Goal: Information Seeking & Learning: Learn about a topic

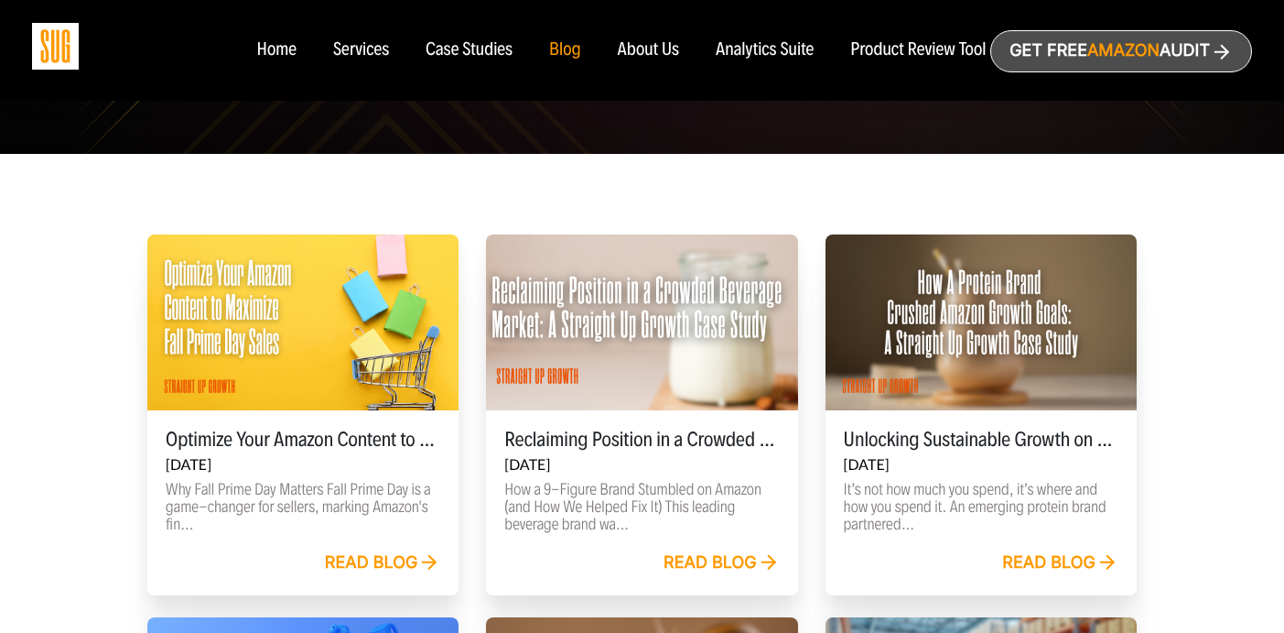
scroll to position [455, 0]
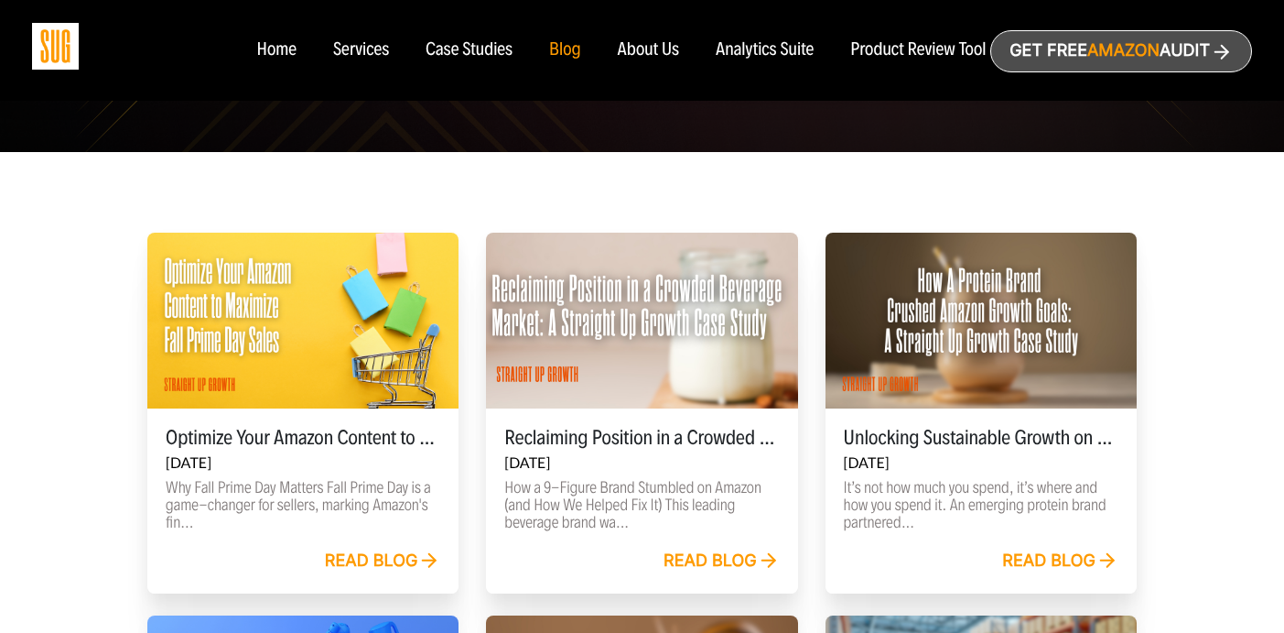
click at [347, 561] on div "Read blog" at bounding box center [383, 561] width 116 height 20
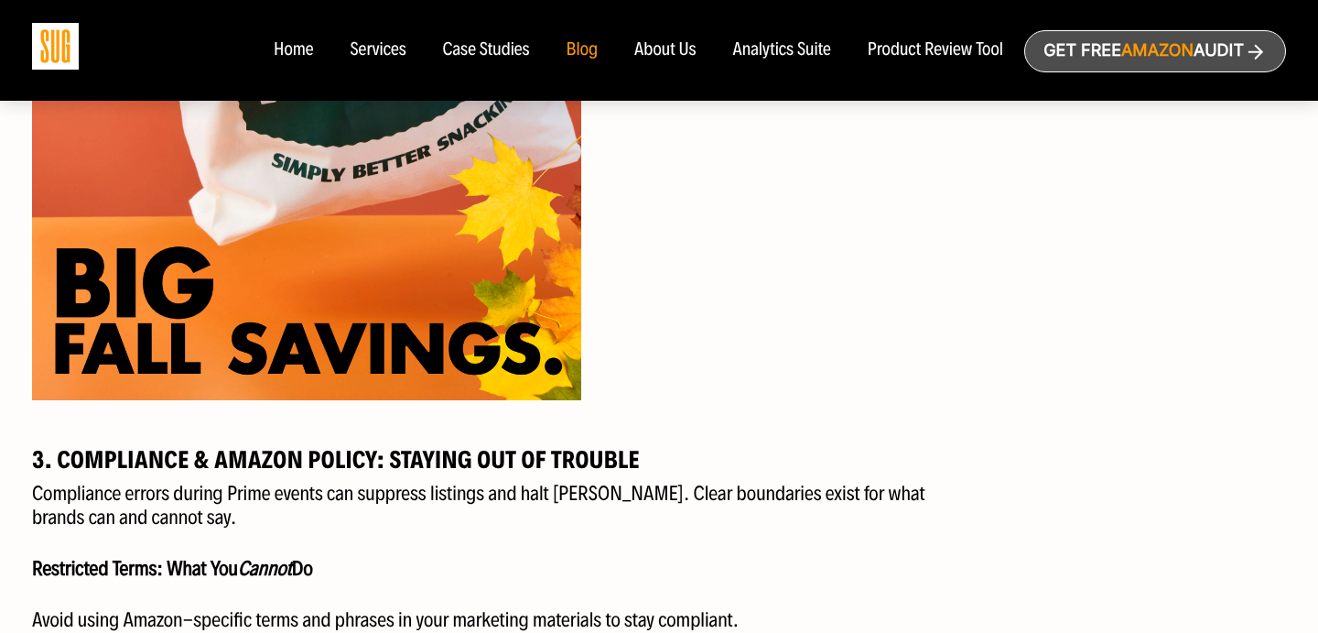
scroll to position [3226, 0]
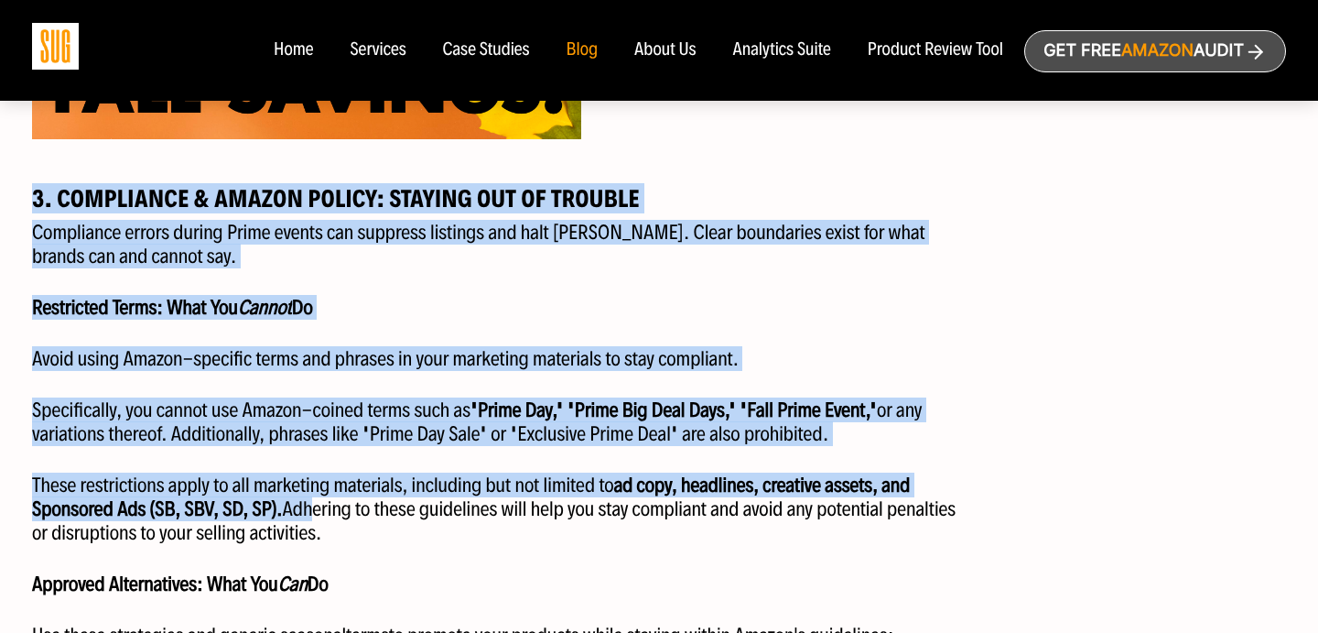
drag, startPoint x: 30, startPoint y: 200, endPoint x: 311, endPoint y: 513, distance: 420.0
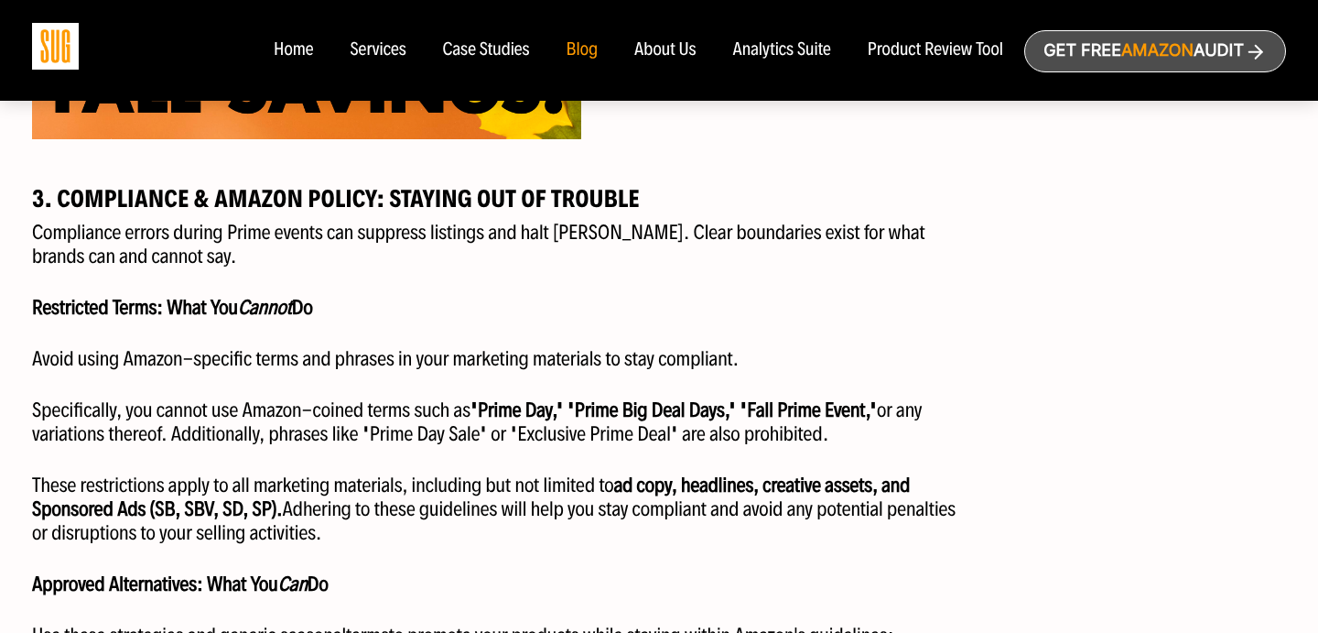
click at [397, 525] on p "These restrictions apply to all marketing materials, including but not limited …" at bounding box center [499, 508] width 934 height 71
drag, startPoint x: 574, startPoint y: 409, endPoint x: 848, endPoint y: 406, distance: 273.7
click at [849, 405] on strong ""Prime Day," "Prime Big Deal Days," "Fall Prime Event,"" at bounding box center [673, 409] width 406 height 25
click at [526, 408] on strong ""Prime Day," "Prime Big Deal Days," "Fall Prime Event,"" at bounding box center [673, 409] width 406 height 25
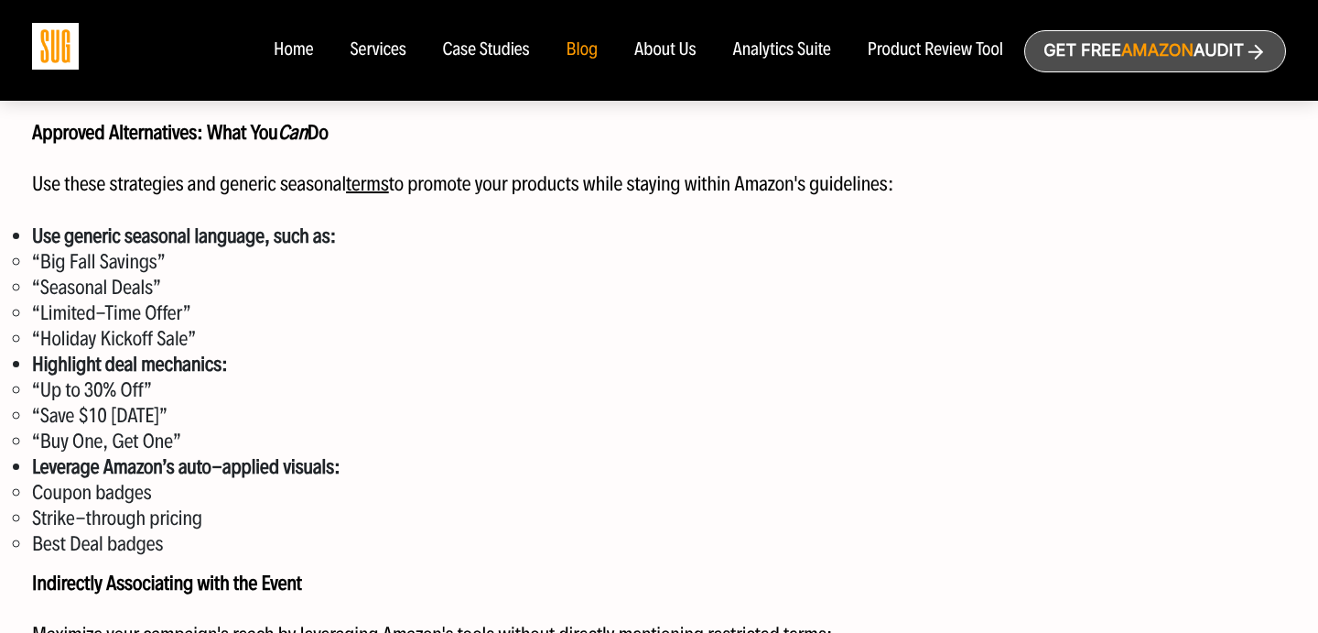
scroll to position [3720, 0]
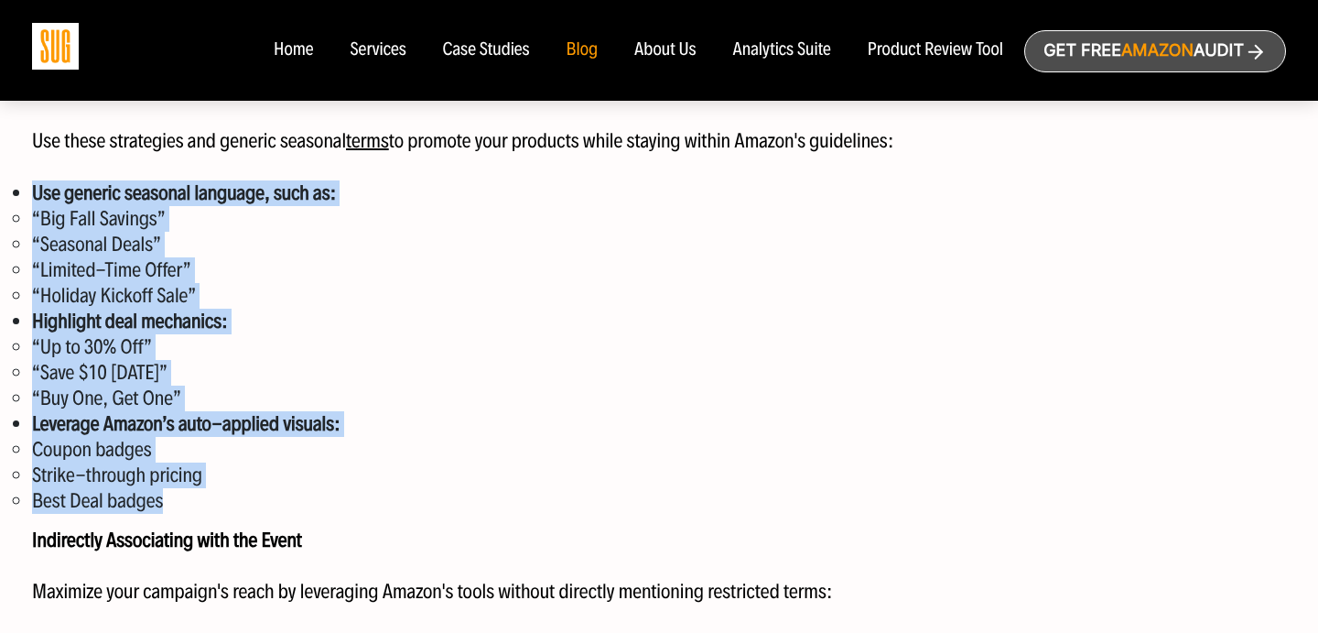
drag, startPoint x: 22, startPoint y: 189, endPoint x: 335, endPoint y: 520, distance: 455.9
click at [336, 522] on div "Why Fall Prime Day Matters Fall Prime Day is a game-changer for sellers, markin…" at bounding box center [498, 565] width 961 height 6311
click at [335, 520] on div "Why Fall Prime Day Matters Fall Prime Day is a game-changer for sellers, markin…" at bounding box center [498, 565] width 961 height 6311
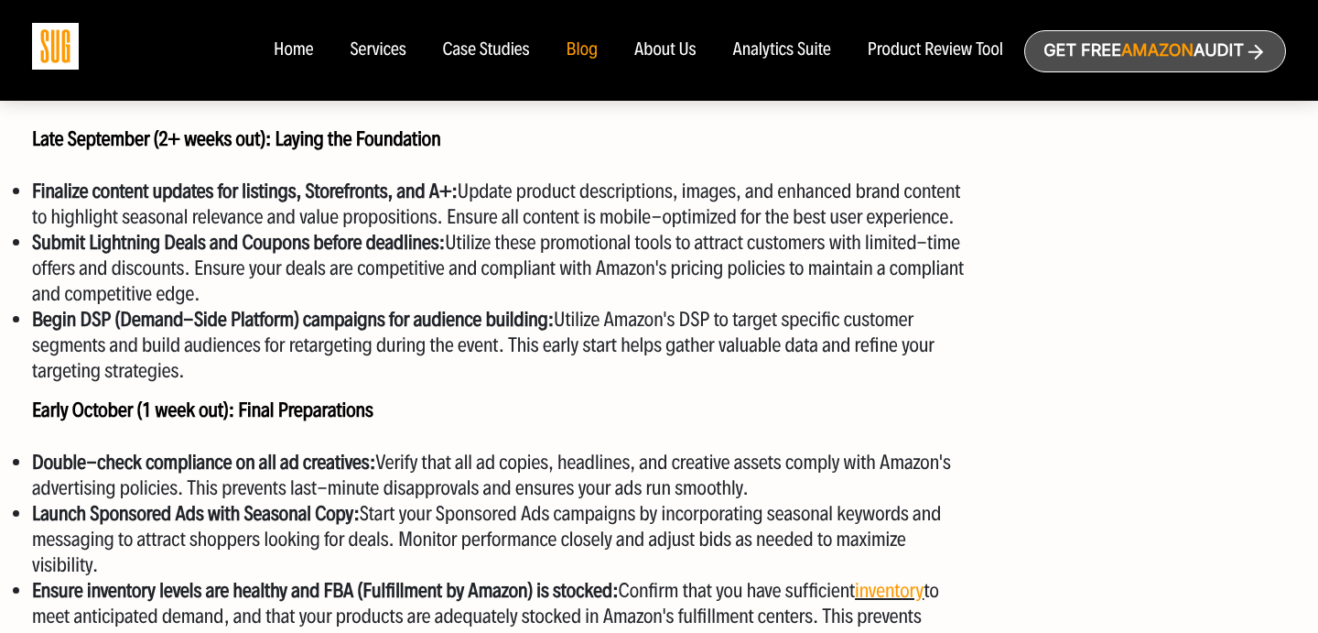
scroll to position [4390, 0]
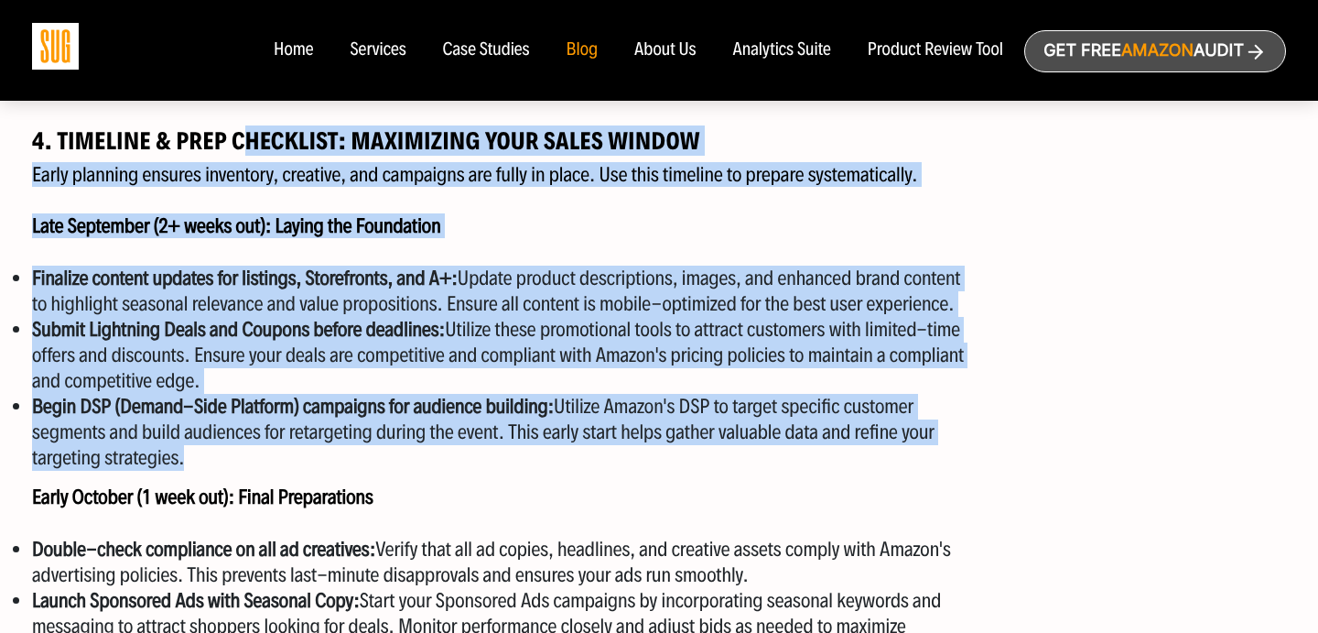
drag, startPoint x: 239, startPoint y: 135, endPoint x: 265, endPoint y: 492, distance: 358.0
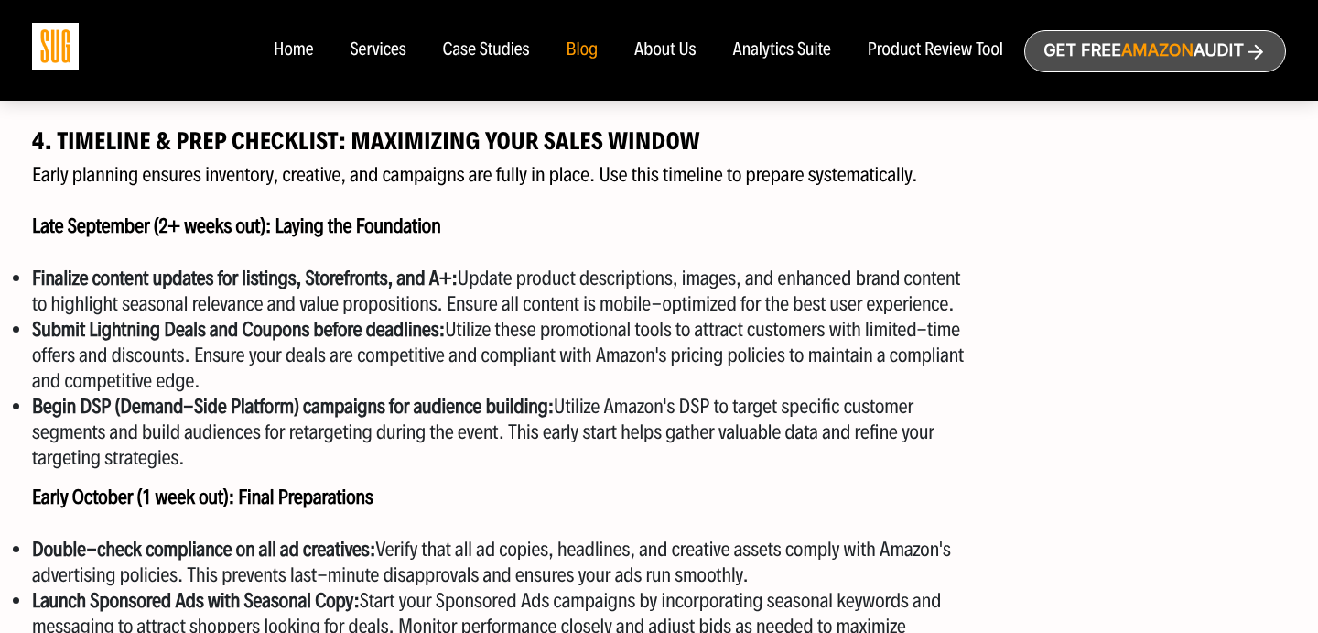
click at [265, 492] on strong "Early October (1 week out): Final Preparations" at bounding box center [202, 496] width 341 height 25
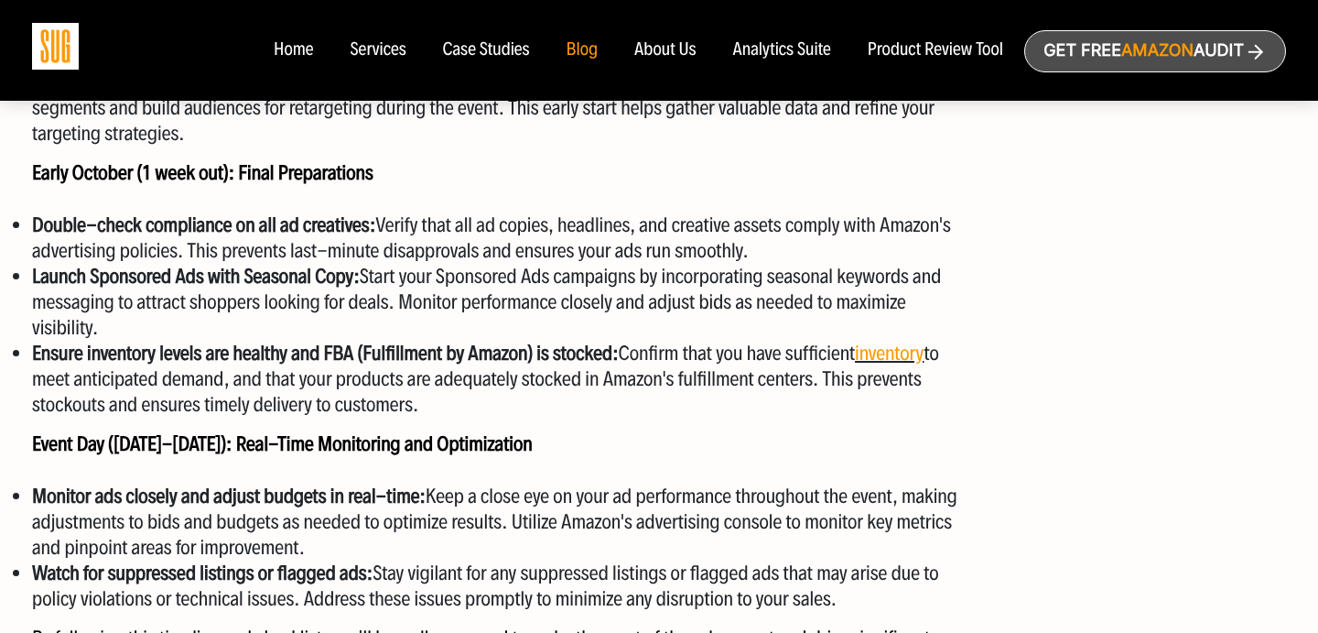
scroll to position [4724, 0]
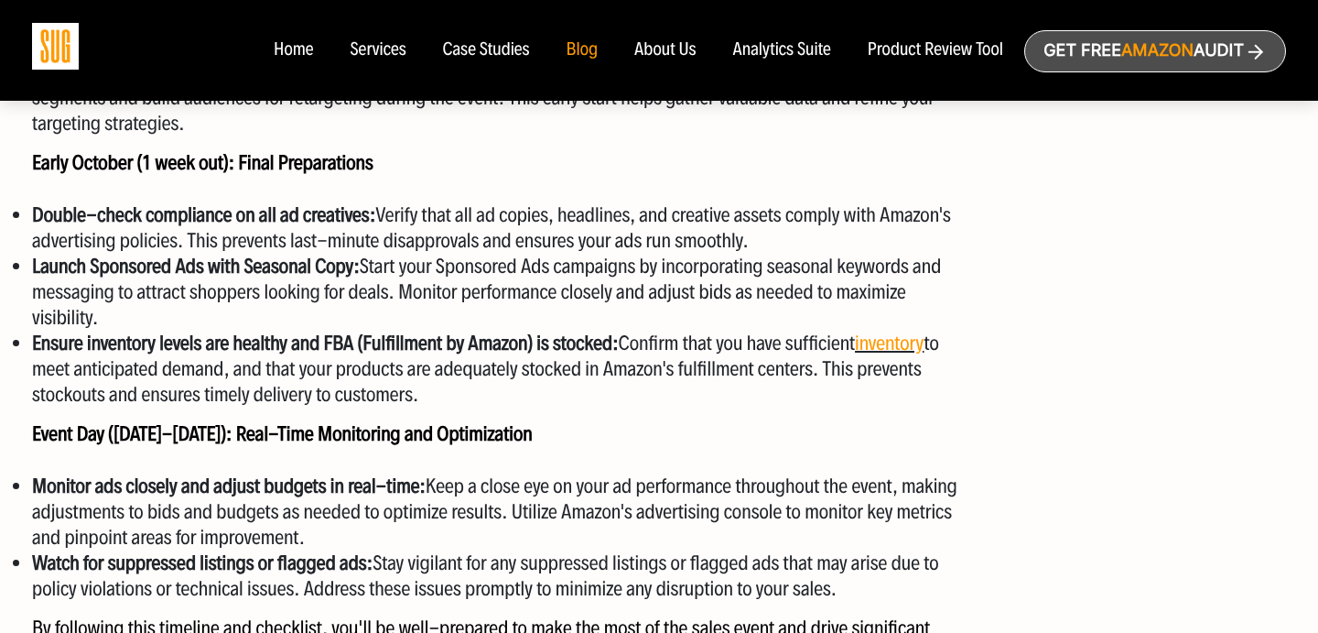
drag, startPoint x: 471, startPoint y: 385, endPoint x: 18, endPoint y: 157, distance: 507.2
click at [191, 202] on strong "Double-check compliance on all ad creatives:" at bounding box center [203, 214] width 343 height 25
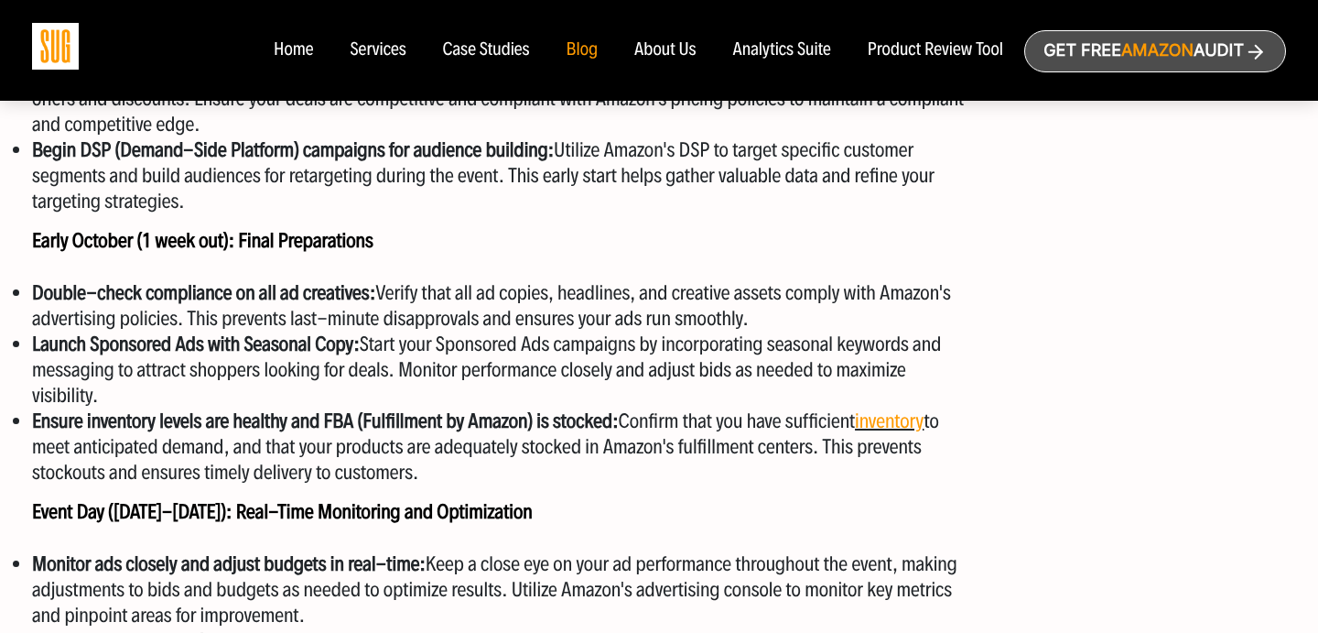
scroll to position [4738, 0]
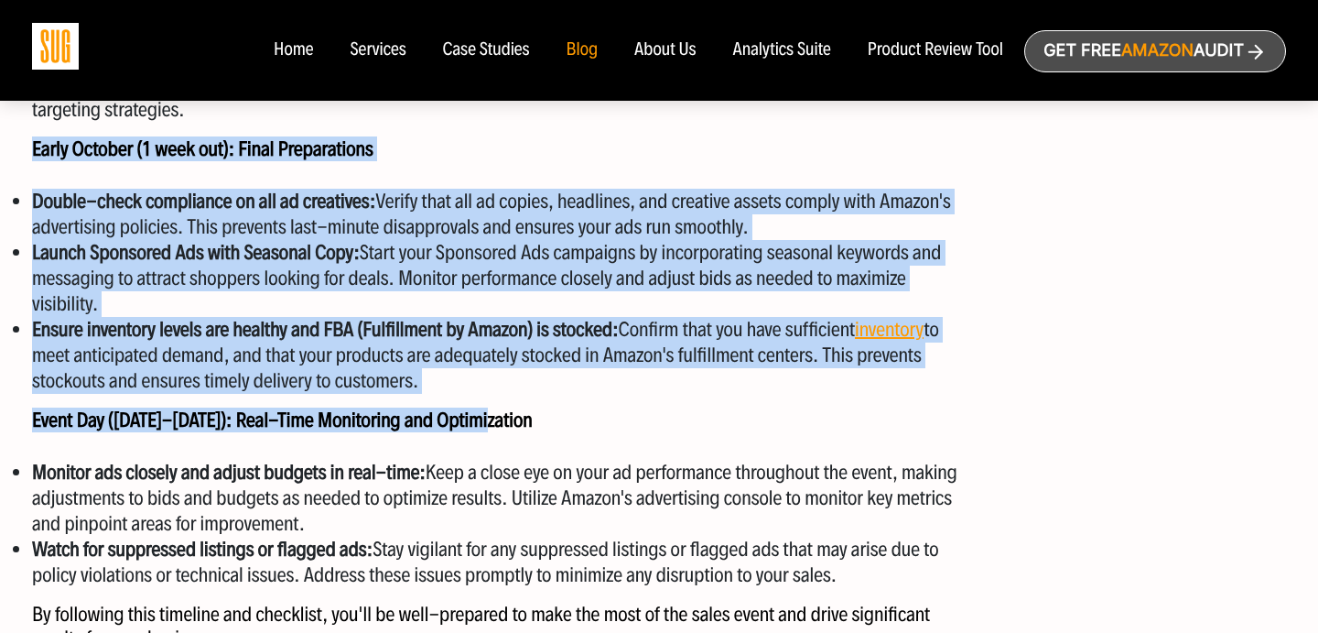
drag, startPoint x: 27, startPoint y: 145, endPoint x: 525, endPoint y: 427, distance: 572.2
click at [519, 424] on p "Event Day (Oct 7-8): Real-Time Monitoring and Optimization" at bounding box center [499, 420] width 934 height 24
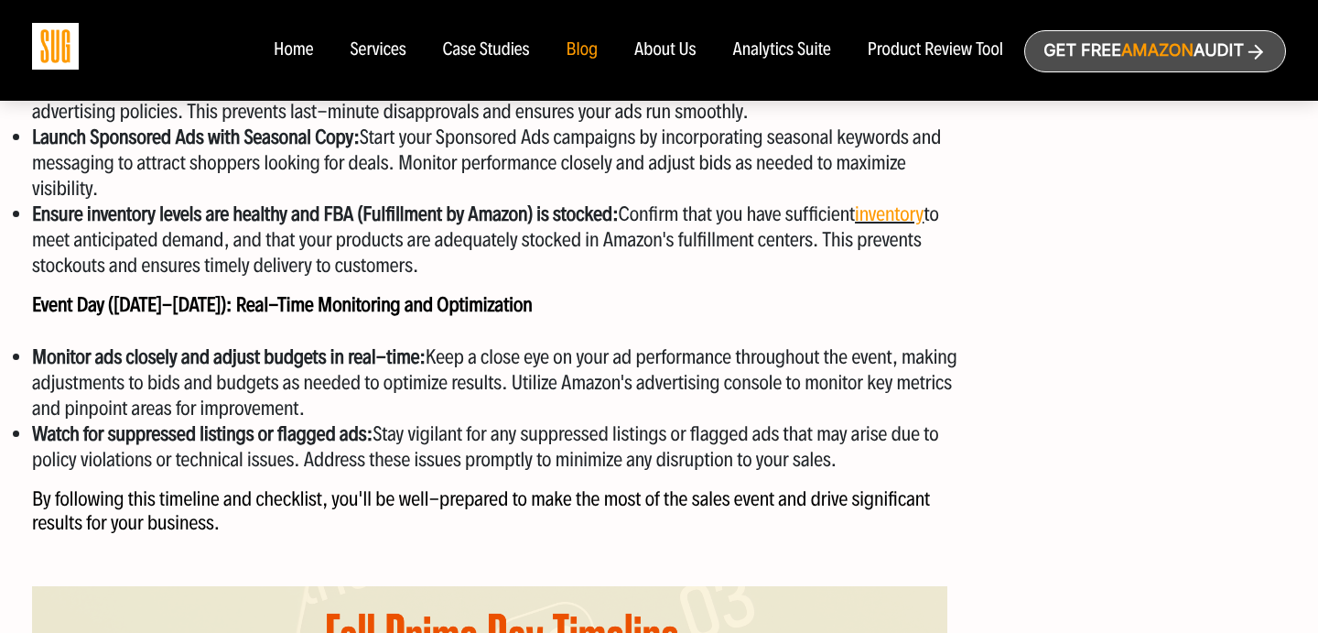
scroll to position [4872, 0]
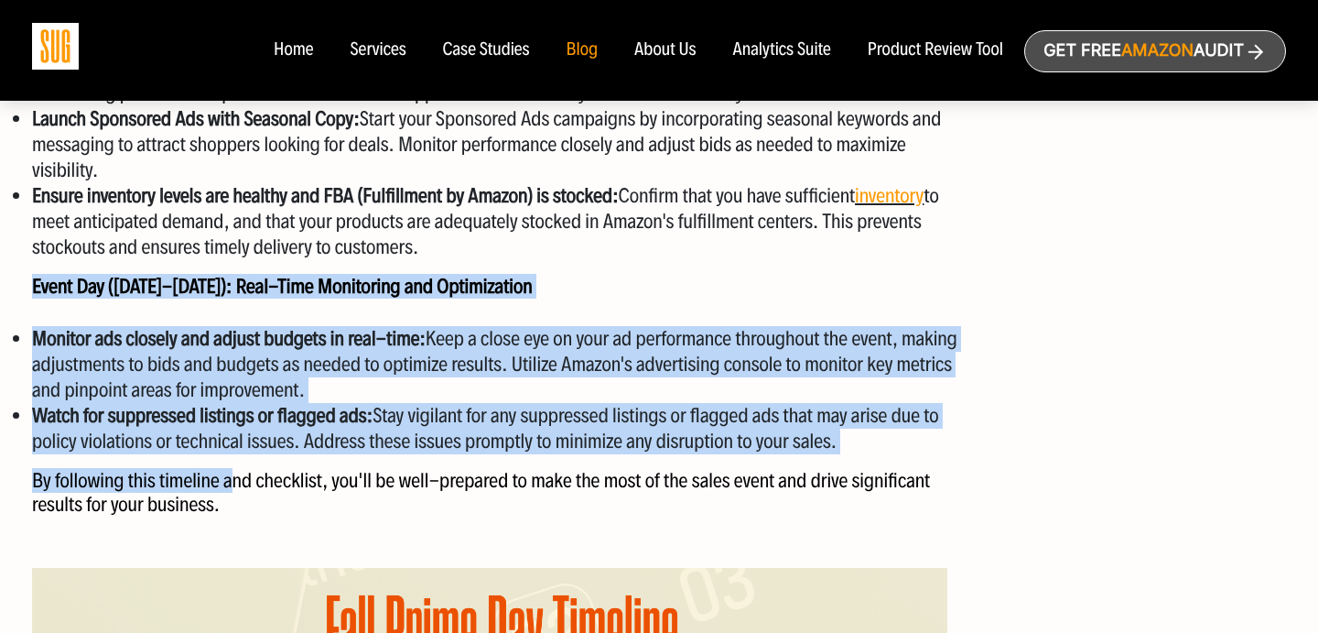
drag, startPoint x: 231, startPoint y: 482, endPoint x: 0, endPoint y: 287, distance: 302.6
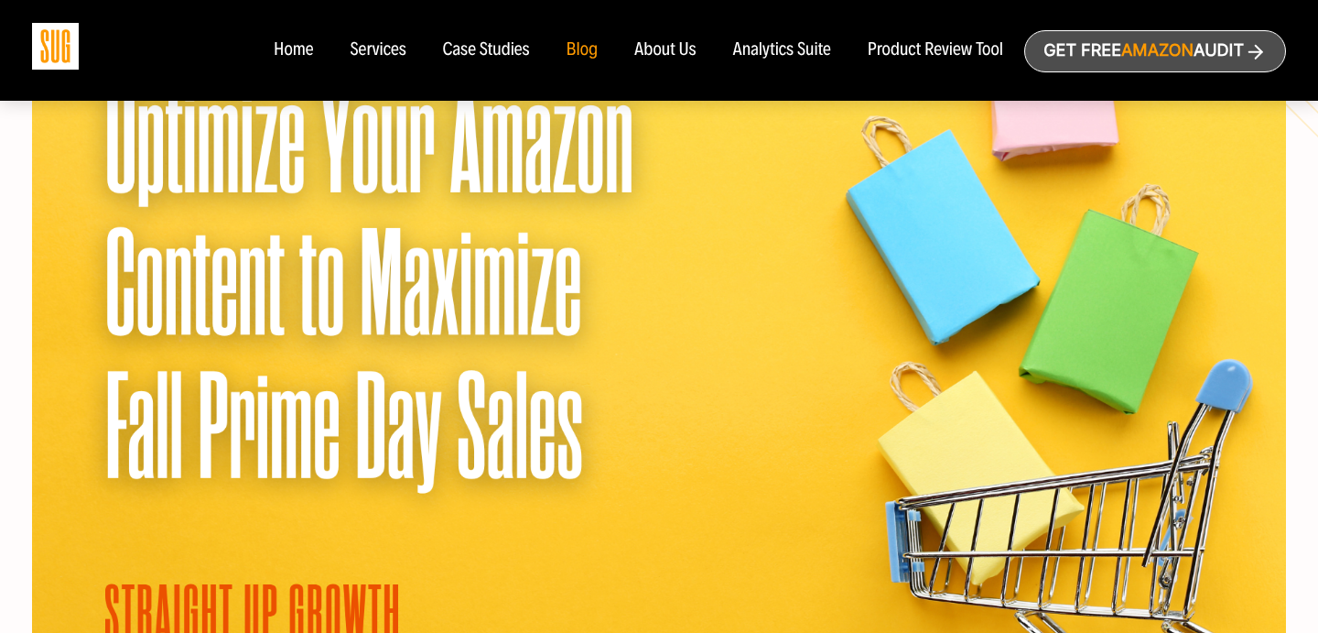
scroll to position [380, 0]
